Goal: Information Seeking & Learning: Learn about a topic

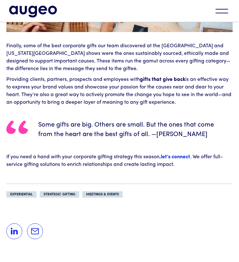
scroll to position [2672, 0]
